Goal: Task Accomplishment & Management: Manage account settings

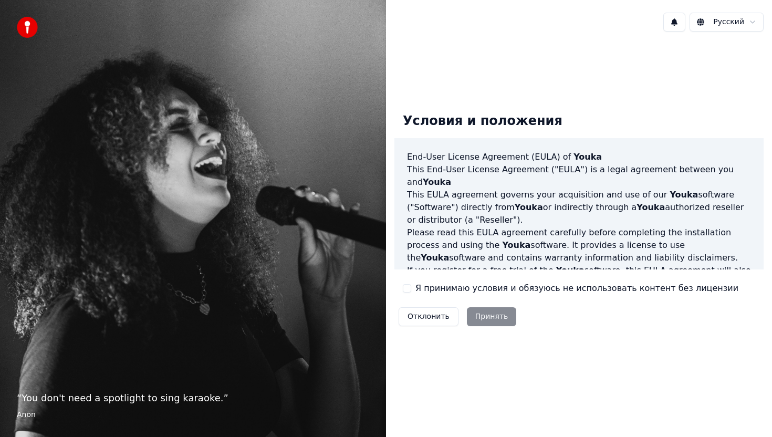
click at [405, 286] on button "Я принимаю условия и обязуюсь не использовать контент без лицензии" at bounding box center [407, 288] width 8 height 8
click at [485, 320] on button "Принять" at bounding box center [492, 316] width 50 height 19
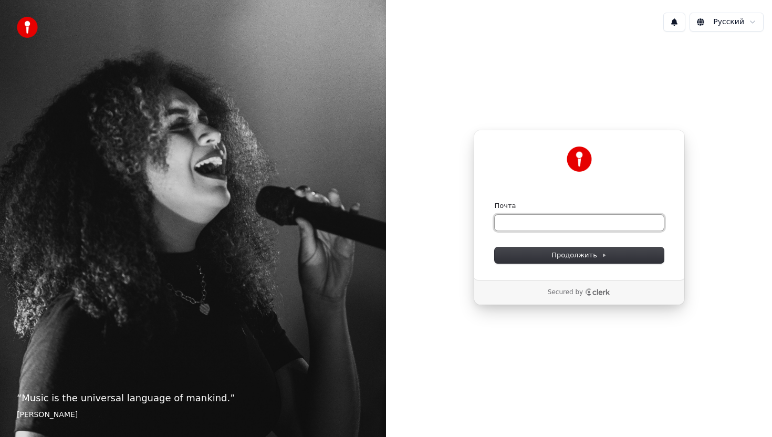
click at [524, 224] on input "Почта" at bounding box center [579, 223] width 169 height 16
type input "*"
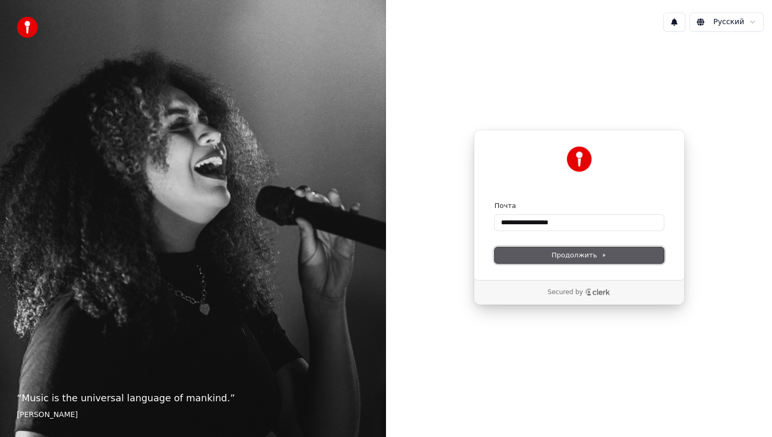
click at [571, 253] on span "Продолжить" at bounding box center [578, 254] width 55 height 9
type input "**********"
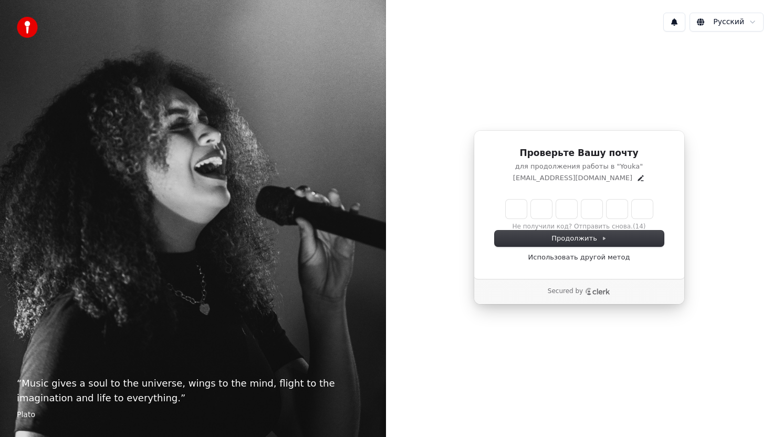
click at [518, 208] on input "Enter verification code" at bounding box center [579, 209] width 147 height 19
type input "******"
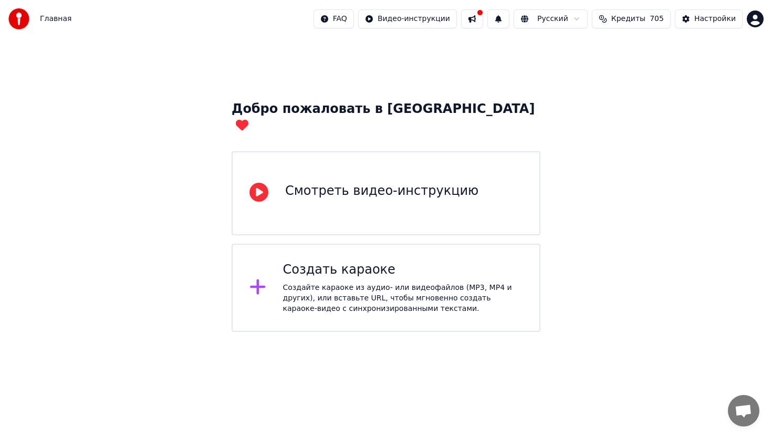
click at [343, 262] on div "Создать караоке" at bounding box center [403, 270] width 240 height 17
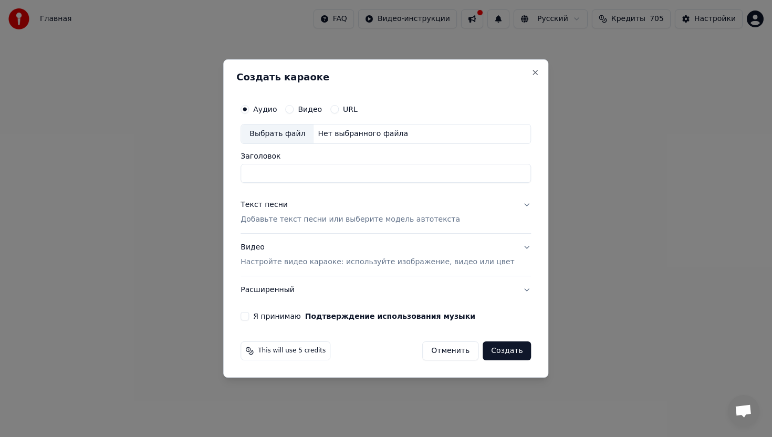
click at [440, 354] on button "Отменить" at bounding box center [450, 350] width 56 height 19
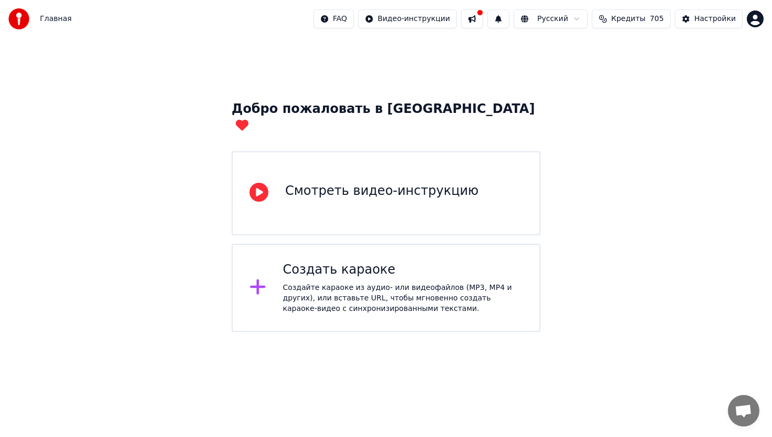
click at [46, 14] on span "Главная" at bounding box center [56, 19] width 32 height 11
click at [48, 15] on span "Главная" at bounding box center [56, 19] width 32 height 11
click at [475, 18] on button at bounding box center [472, 18] width 22 height 19
click at [751, 21] on html "Главная FAQ Видео-инструкции Русский Кредиты 705 Настройки Добро пожаловать в Y…" at bounding box center [386, 166] width 772 height 332
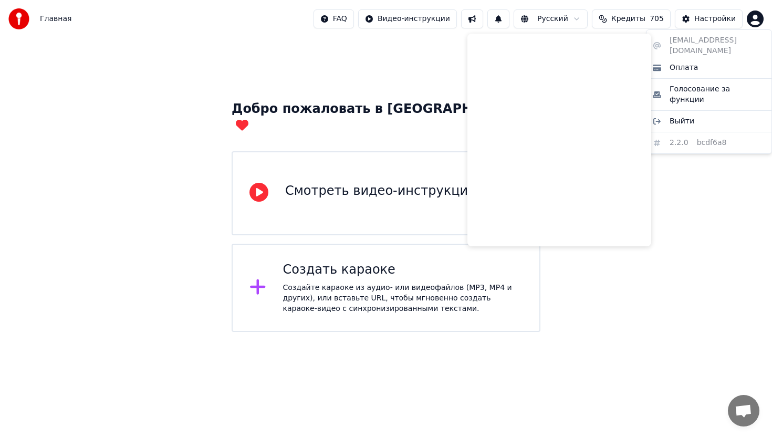
click at [217, 66] on html "Главная FAQ Видео-инструкции Русский Кредиты 705 Настройки Добро пожаловать в Y…" at bounding box center [386, 166] width 772 height 332
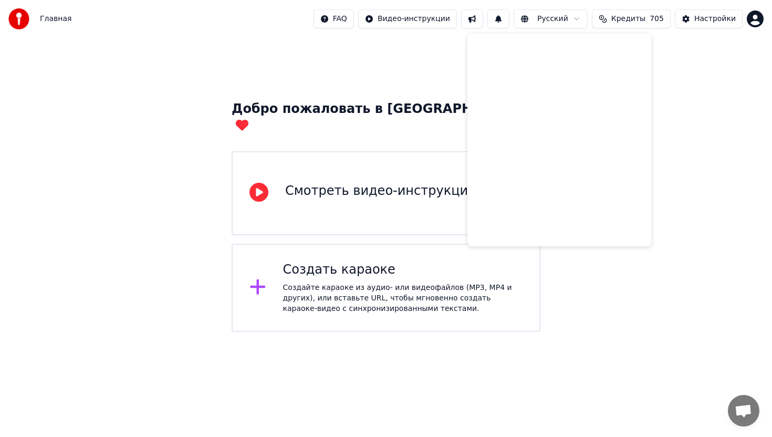
click at [54, 18] on span "Главная" at bounding box center [56, 19] width 32 height 11
click at [54, 17] on span "Главная" at bounding box center [56, 19] width 32 height 11
click at [21, 12] on img at bounding box center [18, 18] width 21 height 21
click at [10, 12] on img at bounding box center [18, 18] width 21 height 21
click at [320, 183] on div "Смотреть видео-инструкцию" at bounding box center [381, 191] width 193 height 17
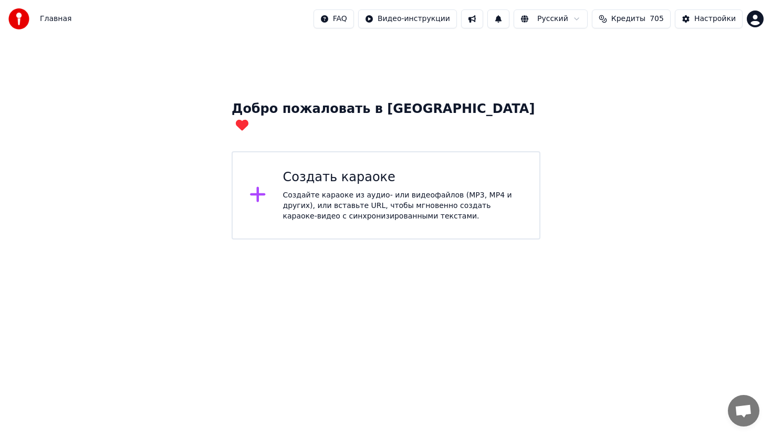
click at [753, 18] on html "Главная FAQ Видео-инструкции Русский Кредиты 705 Настройки Добро пожаловать в Y…" at bounding box center [386, 119] width 772 height 239
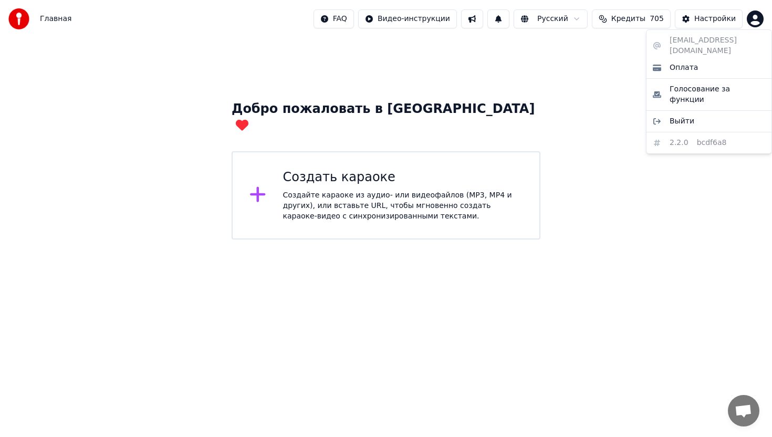
click at [96, 44] on html "Главная FAQ Видео-инструкции Русский Кредиты 705 Настройки Добро пожаловать в Y…" at bounding box center [386, 119] width 772 height 239
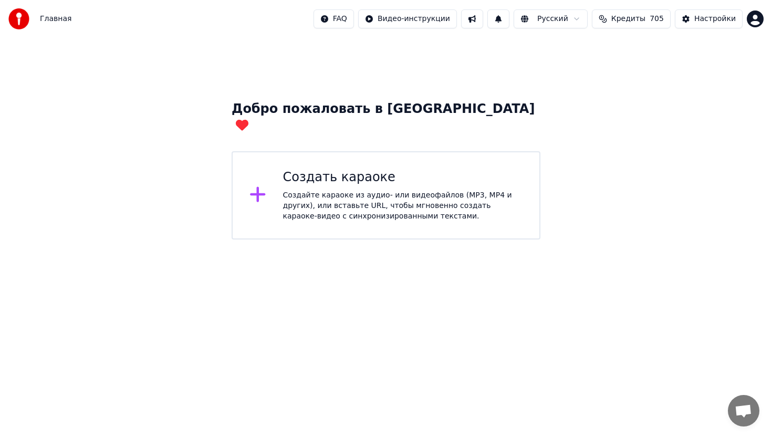
click at [52, 19] on span "Главная" at bounding box center [56, 19] width 32 height 11
click at [395, 190] on div "Создайте караоке из аудио- или видеофайлов (MP3, MP4 и других), или вставьте UR…" at bounding box center [403, 206] width 240 height 32
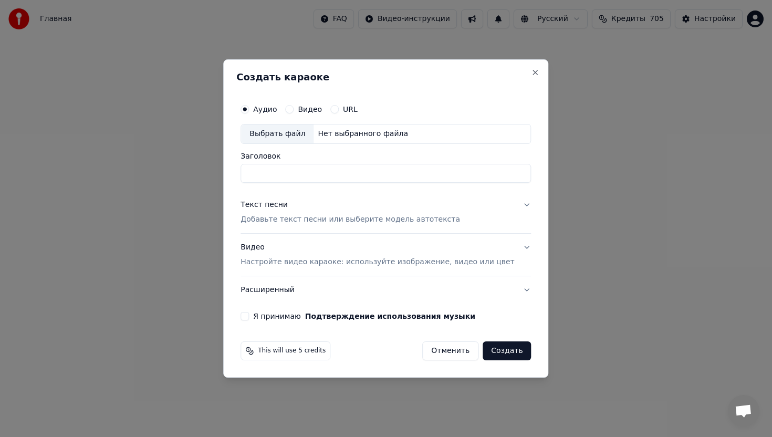
click at [441, 352] on button "Отменить" at bounding box center [450, 350] width 56 height 19
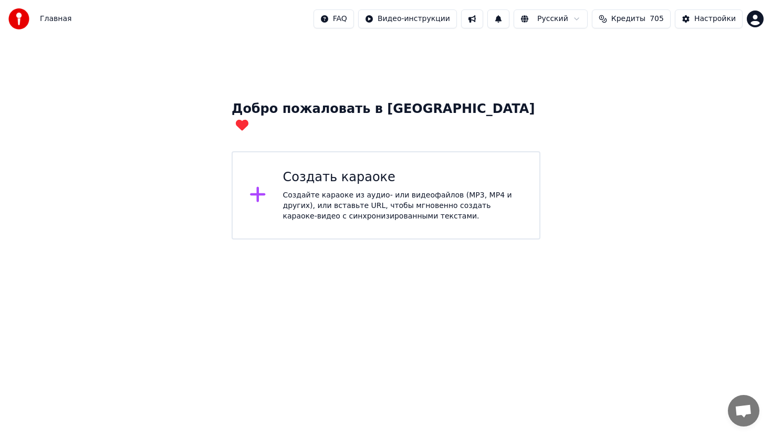
click at [754, 22] on html "Главная FAQ Видео-инструкции Русский Кредиты 705 Настройки Добро пожаловать в Y…" at bounding box center [386, 119] width 772 height 239
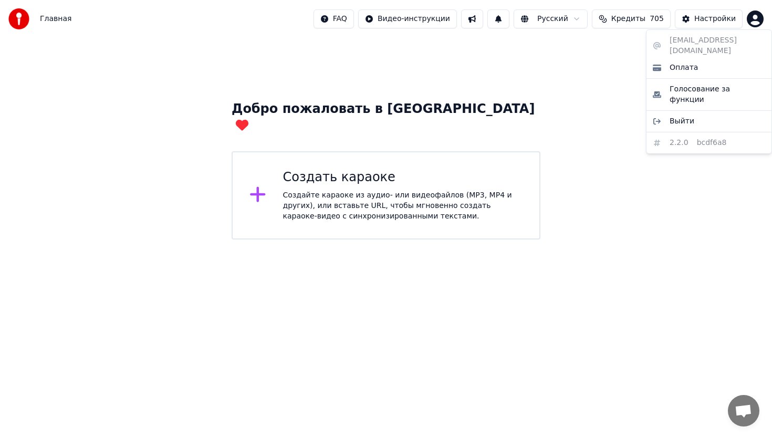
click at [706, 126] on div "[EMAIL_ADDRESS][DOMAIN_NAME] Оплата Голосование за функции Выйти 2.2.0 bcdf6a8" at bounding box center [709, 91] width 126 height 124
click at [755, 16] on html "Главная FAQ Видео-инструкции Русский Кредиты 705 Настройки Добро пожаловать в Y…" at bounding box center [386, 119] width 772 height 239
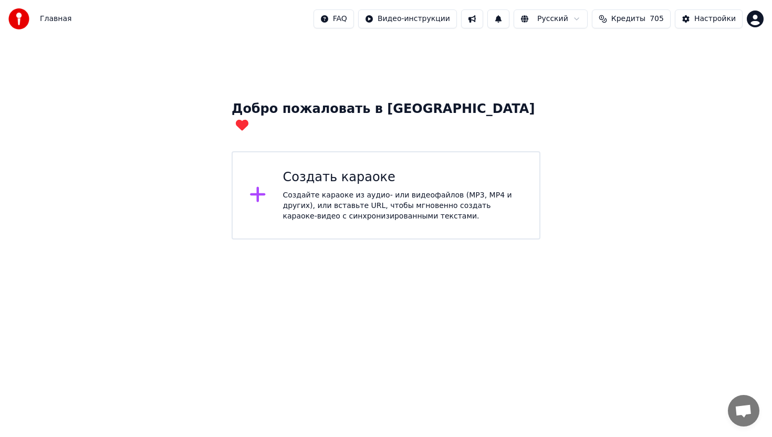
click at [641, 19] on span "Кредиты" at bounding box center [628, 19] width 34 height 11
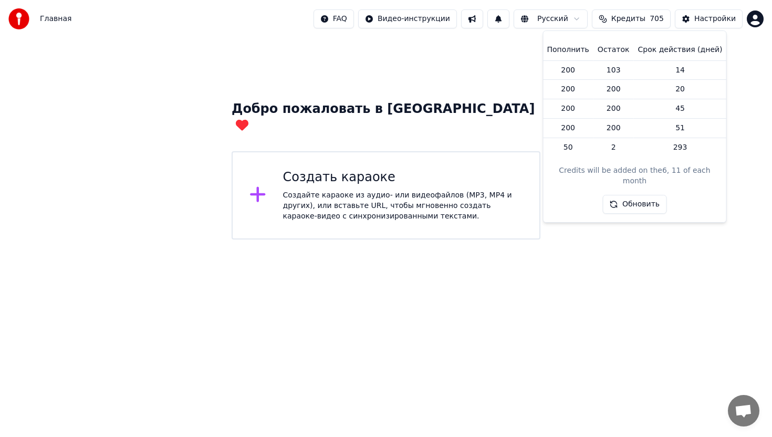
click at [644, 195] on button "Обновить" at bounding box center [635, 204] width 64 height 19
click at [353, 15] on html "Главная FAQ Видео-инструкции Русский Кредиты 705 Настройки Добро пожаловать в Y…" at bounding box center [386, 119] width 772 height 239
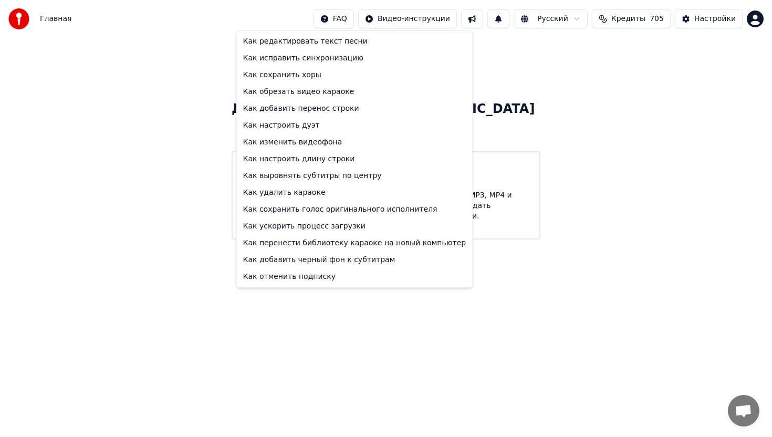
click at [215, 239] on html "Главная FAQ Видео-инструкции Русский Кредиты 705 Настройки Добро пожаловать в Y…" at bounding box center [386, 119] width 772 height 239
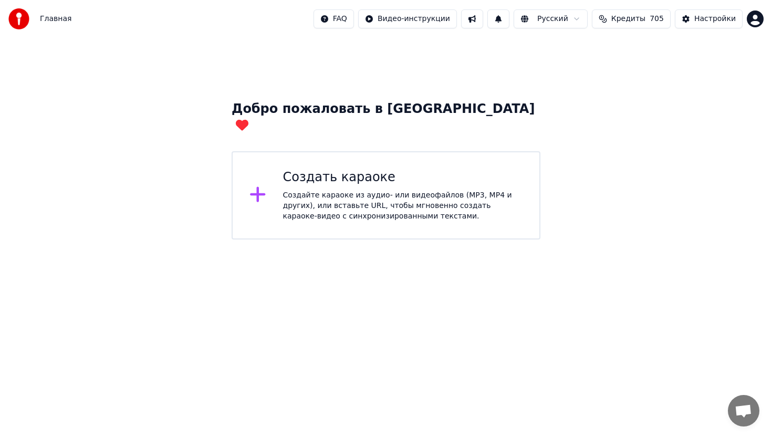
click at [746, 406] on span "Открытый чат" at bounding box center [743, 411] width 17 height 15
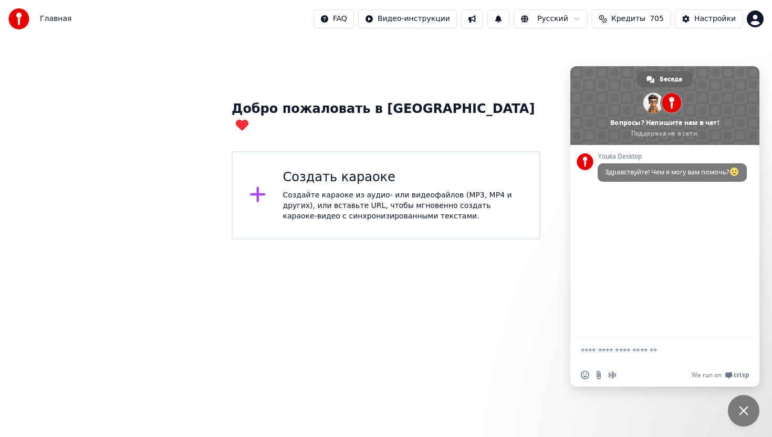
click at [604, 348] on textarea "Отправьте сообщение..." at bounding box center [653, 350] width 145 height 9
type textarea "*"
type textarea "**********"
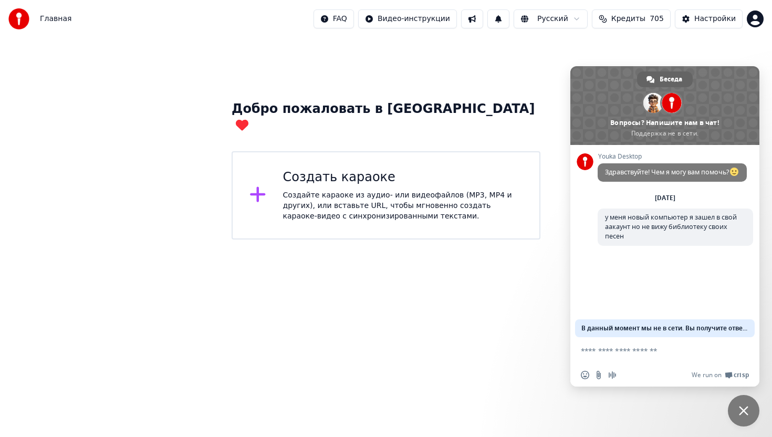
click at [350, 225] on html "Главная FAQ Видео-инструкции Русский Кредиты 705 Настройки Добро пожаловать в Y…" at bounding box center [386, 119] width 772 height 239
click at [49, 17] on span "Главная" at bounding box center [56, 19] width 32 height 11
click at [503, 18] on button at bounding box center [498, 18] width 22 height 19
click at [703, 23] on div "Настройки" at bounding box center [714, 19] width 41 height 11
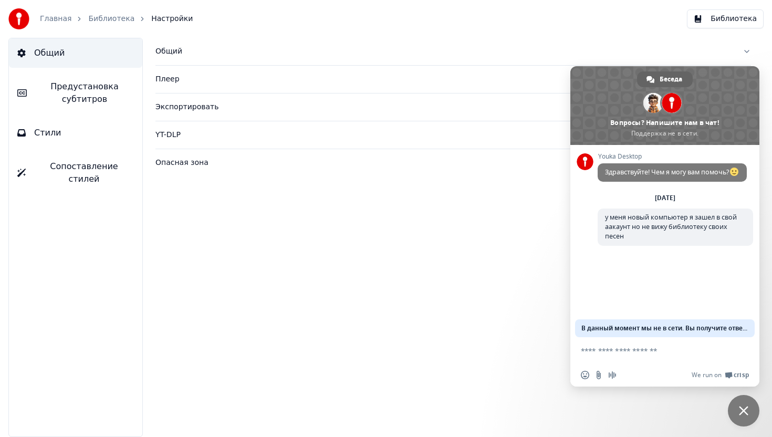
click at [101, 16] on link "Библиотека" at bounding box center [111, 19] width 46 height 11
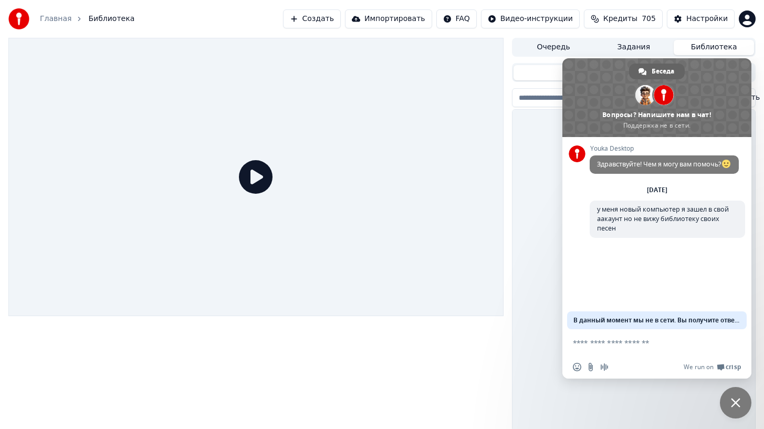
click at [529, 293] on div "В библиотеке нет песен" at bounding box center [634, 270] width 243 height 321
click at [532, 266] on div "В библиотеке нет песен" at bounding box center [634, 270] width 243 height 321
click at [567, 60] on span at bounding box center [656, 97] width 189 height 79
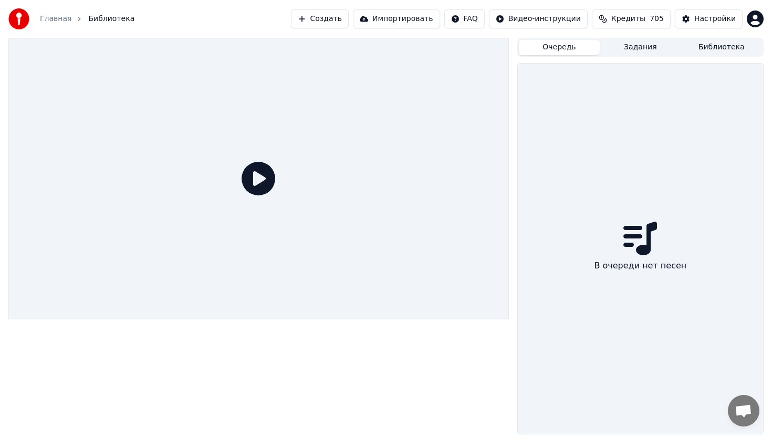
click at [537, 43] on button "Очередь" at bounding box center [559, 47] width 81 height 15
click at [642, 44] on button "Задания" at bounding box center [640, 47] width 81 height 15
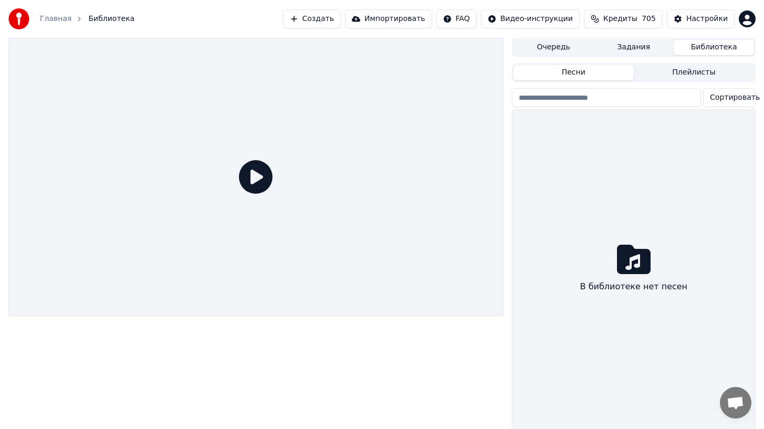
click at [742, 46] on button "Библиотека" at bounding box center [714, 47] width 80 height 15
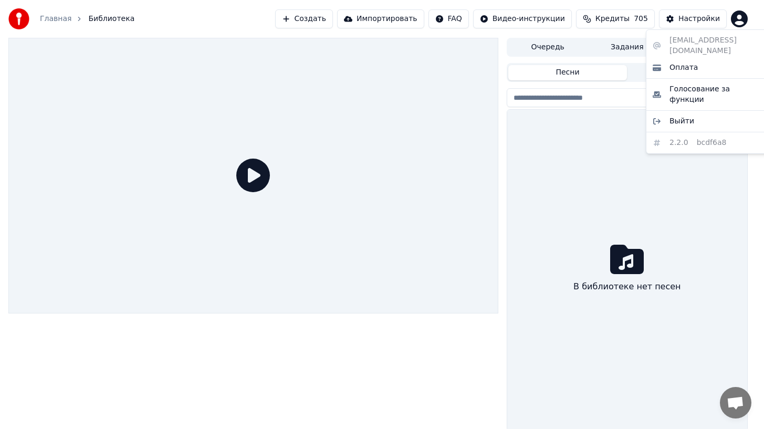
click at [747, 20] on html "Главная Библиотека Создать Импортировать FAQ Видео-инструкции Кредиты 705 Настр…" at bounding box center [382, 214] width 764 height 429
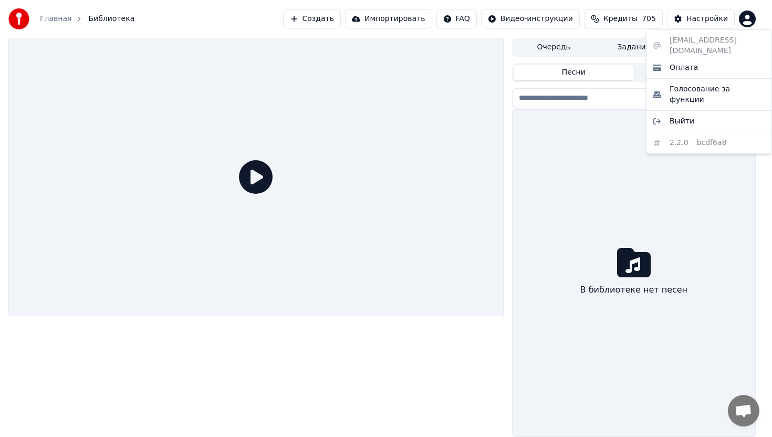
click at [51, 19] on html "Главная Библиотека Создать Импортировать FAQ Видео-инструкции Кредиты 705 Настр…" at bounding box center [386, 218] width 772 height 437
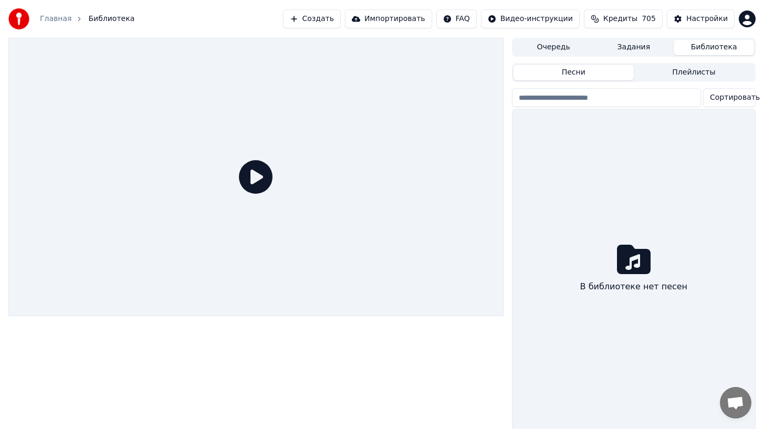
click at [51, 19] on link "Главная" at bounding box center [56, 19] width 32 height 11
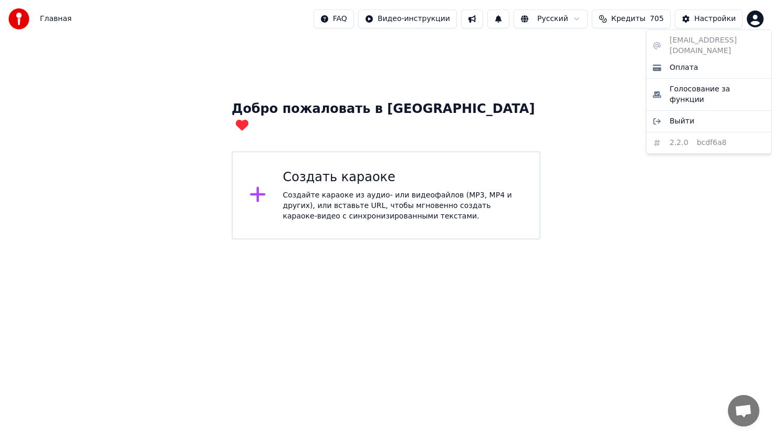
click at [760, 15] on html "Главная FAQ Видео-инструкции Русский Кредиты 705 Настройки Добро пожаловать в Y…" at bounding box center [386, 119] width 772 height 239
click at [692, 62] on span "Оплата" at bounding box center [684, 67] width 28 height 11
